Goal: Obtain resource: Download file/media

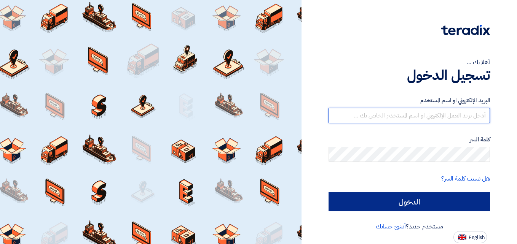
type input "[DOMAIN_NAME][EMAIL_ADDRESS][DOMAIN_NAME]"
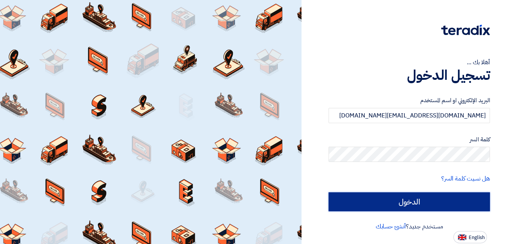
click at [393, 199] on input "الدخول" at bounding box center [408, 202] width 161 height 19
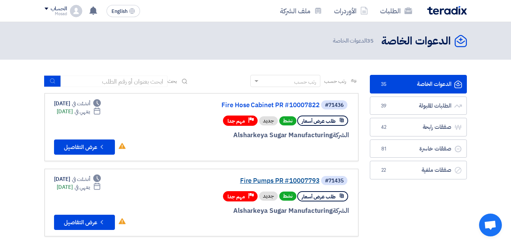
click at [272, 179] on link "Fire Pumps PR #10007793" at bounding box center [243, 181] width 152 height 7
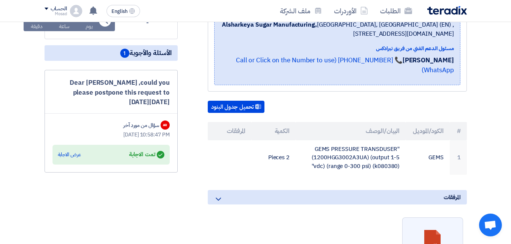
scroll to position [190, 0]
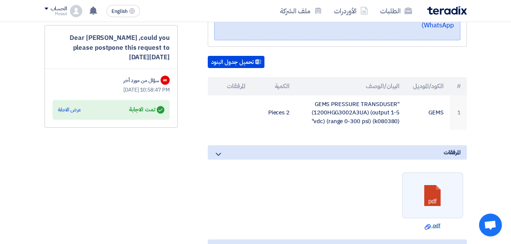
click at [431, 222] on link "Download file .pdf" at bounding box center [432, 226] width 56 height 8
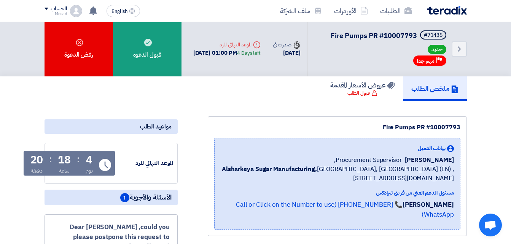
scroll to position [0, 0]
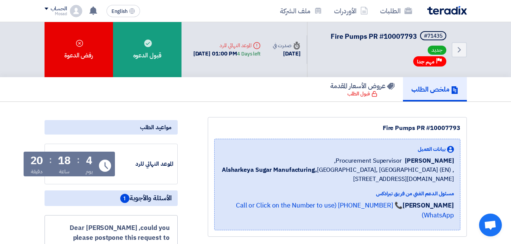
drag, startPoint x: 383, startPoint y: 127, endPoint x: 461, endPoint y: 121, distance: 78.6
click at [461, 121] on div "Fire Pumps PR #10007793 بيانات العميل [PERSON_NAME] Procurement Supervisor, Als…" at bounding box center [337, 177] width 259 height 120
drag, startPoint x: 461, startPoint y: 121, endPoint x: 428, endPoint y: 129, distance: 34.0
drag, startPoint x: 328, startPoint y: 35, endPoint x: 417, endPoint y: 40, distance: 88.8
click at [417, 40] on div "Back #71435 Fire Pumps PR #10007793 جديد Priority مهم جدا" at bounding box center [387, 49] width 160 height 55
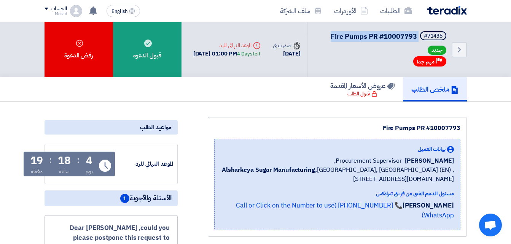
drag, startPoint x: 417, startPoint y: 40, endPoint x: 410, endPoint y: 39, distance: 6.9
copy h5 "Fire Pumps PR #10007793"
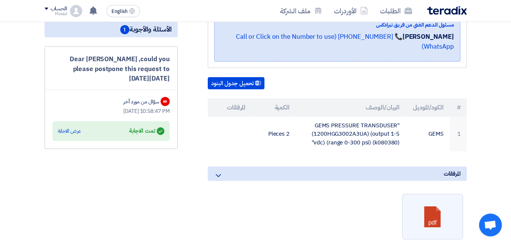
scroll to position [190, 0]
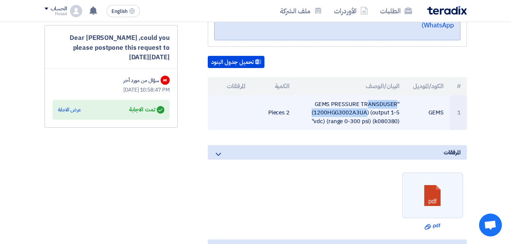
drag, startPoint x: 312, startPoint y: 91, endPoint x: 400, endPoint y: 93, distance: 88.3
click at [400, 95] on td ""GEMS PRESSURE TRANSDUSER (1200HGG3002A3UA) (output 1-5 vdc) (range 0-300 psi) …" at bounding box center [351, 112] width 110 height 35
drag, startPoint x: 400, startPoint y: 93, endPoint x: 392, endPoint y: 92, distance: 8.1
copy td ""GEMS PRESSURE TRANSDUSER"
drag, startPoint x: 321, startPoint y: 100, endPoint x: 402, endPoint y: 101, distance: 81.4
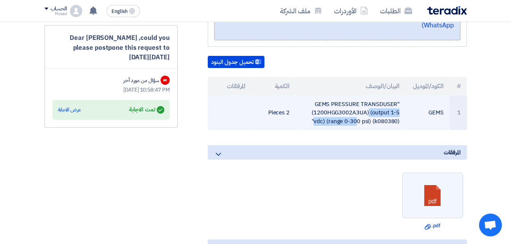
click at [402, 101] on td ""GEMS PRESSURE TRANSDUSER (1200HGG3002A3UA) (output 1-5 vdc) (range 0-300 psi) …" at bounding box center [351, 112] width 110 height 35
drag, startPoint x: 402, startPoint y: 101, endPoint x: 386, endPoint y: 105, distance: 16.4
copy td "(1200HGG3002A3UA) (output 1-5"
drag, startPoint x: 310, startPoint y: 111, endPoint x: 397, endPoint y: 94, distance: 88.0
click at [397, 95] on td ""GEMS PRESSURE TRANSDUSER (1200HGG3002A3UA) (output 1-5 vdc) (range 0-300 psi) …" at bounding box center [351, 112] width 110 height 35
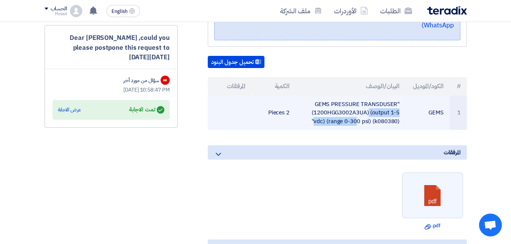
drag, startPoint x: 397, startPoint y: 94, endPoint x: 391, endPoint y: 92, distance: 5.5
click at [327, 119] on td ""GEMS PRESSURE TRANSDUSER (1200HGG3002A3UA) (output 1-5 vdc) (range 0-300 psi) …" at bounding box center [351, 112] width 110 height 35
drag, startPoint x: 407, startPoint y: 110, endPoint x: 401, endPoint y: 110, distance: 6.5
click at [401, 110] on tr "1 GEMS "GEMS PRESSURE TRANSDUSER (1200HGG3002A3UA) (output 1-5 vdc) (range 0-30…" at bounding box center [337, 112] width 259 height 35
click at [401, 108] on td ""GEMS PRESSURE TRANSDUSER (1200HGG3002A3UA) (output 1-5 vdc) (range 0-300 psi) …" at bounding box center [351, 112] width 110 height 35
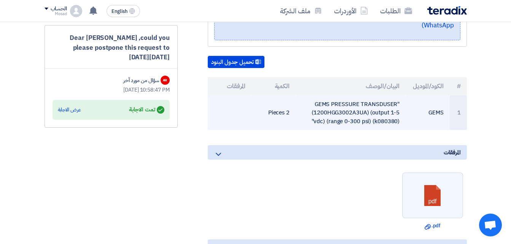
click at [399, 111] on td ""GEMS PRESSURE TRANSDUSER (1200HGG3002A3UA) (output 1-5 vdc) (range 0-300 psi) …" at bounding box center [351, 112] width 110 height 35
click at [401, 110] on td ""GEMS PRESSURE TRANSDUSER (1200HGG3002A3UA) (output 1-5 vdc) (range 0-300 psi) …" at bounding box center [351, 112] width 110 height 35
click at [400, 109] on td ""GEMS PRESSURE TRANSDUSER (1200HGG3002A3UA) (output 1-5 vdc) (range 0-300 psi) …" at bounding box center [351, 112] width 110 height 35
click at [400, 110] on td ""GEMS PRESSURE TRANSDUSER (1200HGG3002A3UA) (output 1-5 vdc) (range 0-300 psi) …" at bounding box center [351, 112] width 110 height 35
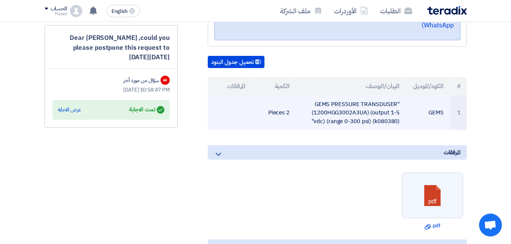
click at [400, 111] on td ""GEMS PRESSURE TRANSDUSER (1200HGG3002A3UA) (output 1-5 vdc) (range 0-300 psi) …" at bounding box center [351, 112] width 110 height 35
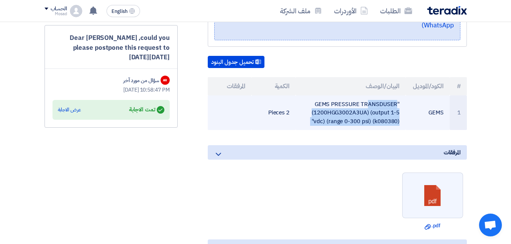
click at [400, 111] on td ""GEMS PRESSURE TRANSDUSER (1200HGG3002A3UA) (output 1-5 vdc) (range 0-300 psi) …" at bounding box center [351, 112] width 110 height 35
drag, startPoint x: 400, startPoint y: 111, endPoint x: 367, endPoint y: 105, distance: 33.7
copy tr ""GEMS PRESSURE TRANSDUSER (1200HGG3002A3UA) (output 1-5 vdc) (range 0-300 psi) …"
